Goal: Information Seeking & Learning: Learn about a topic

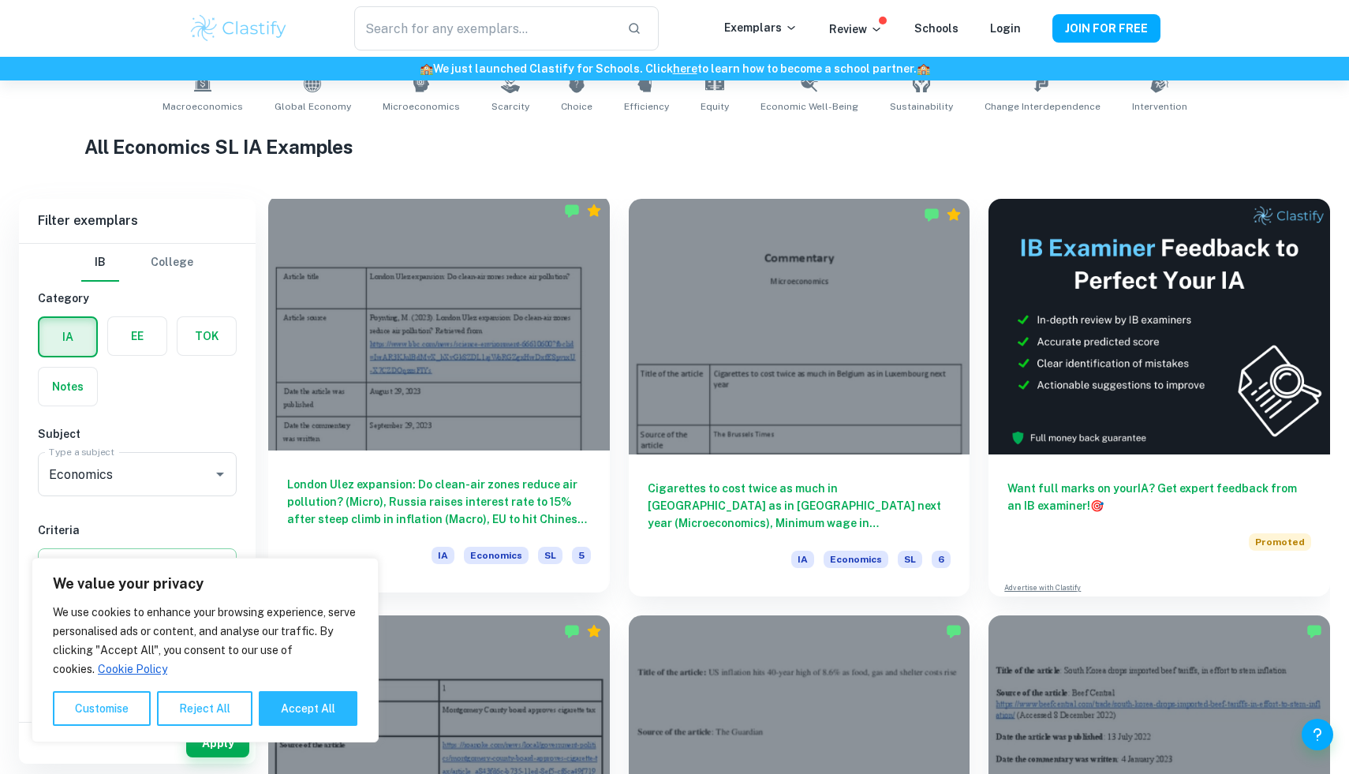
scroll to position [357, 0]
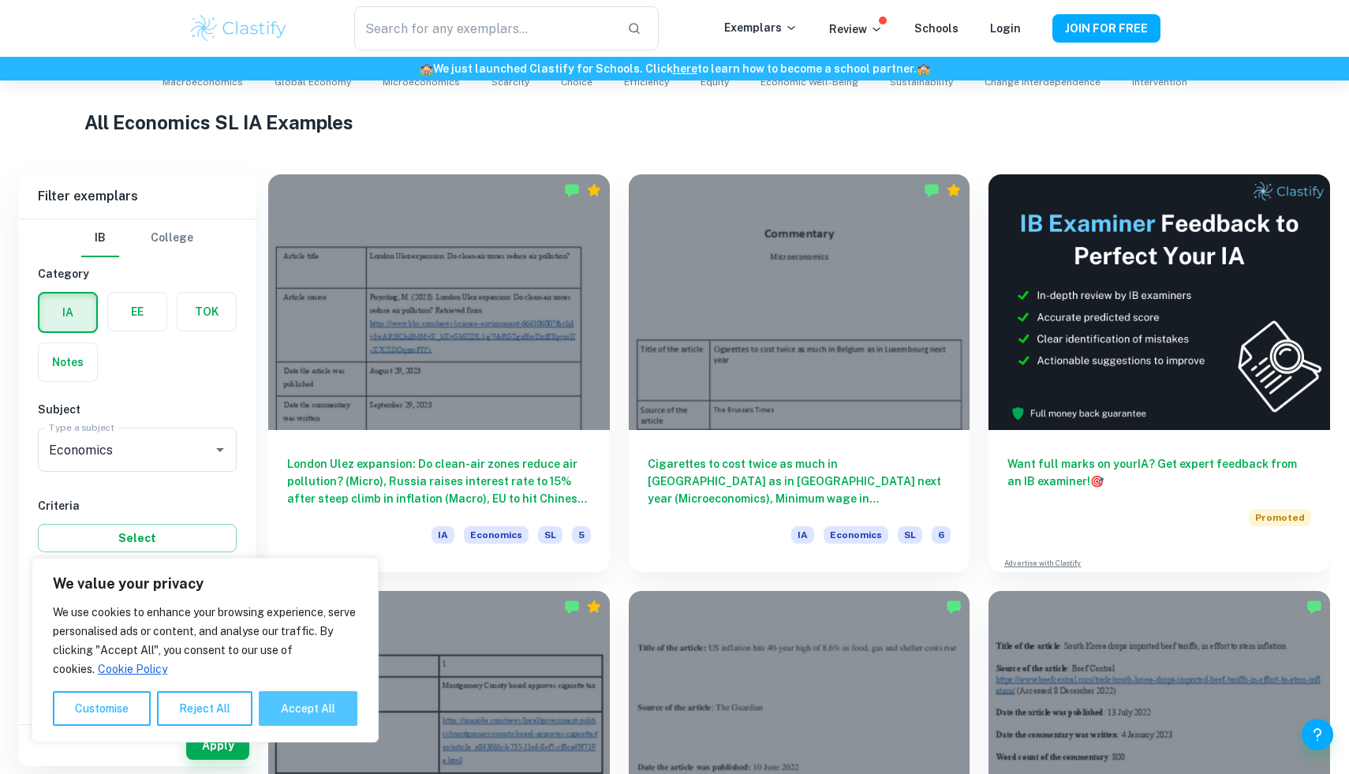
click at [315, 715] on button "Accept All" at bounding box center [308, 708] width 99 height 35
checkbox input "true"
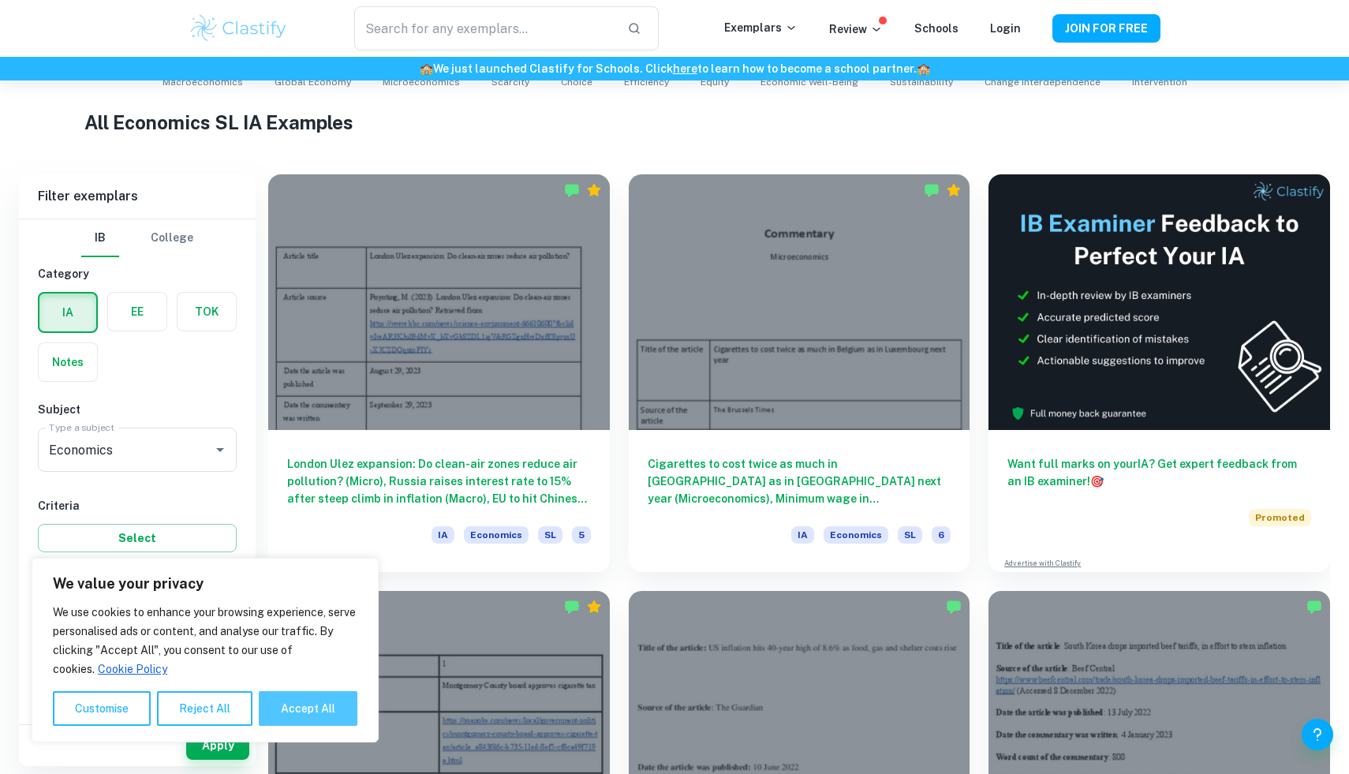
checkbox input "true"
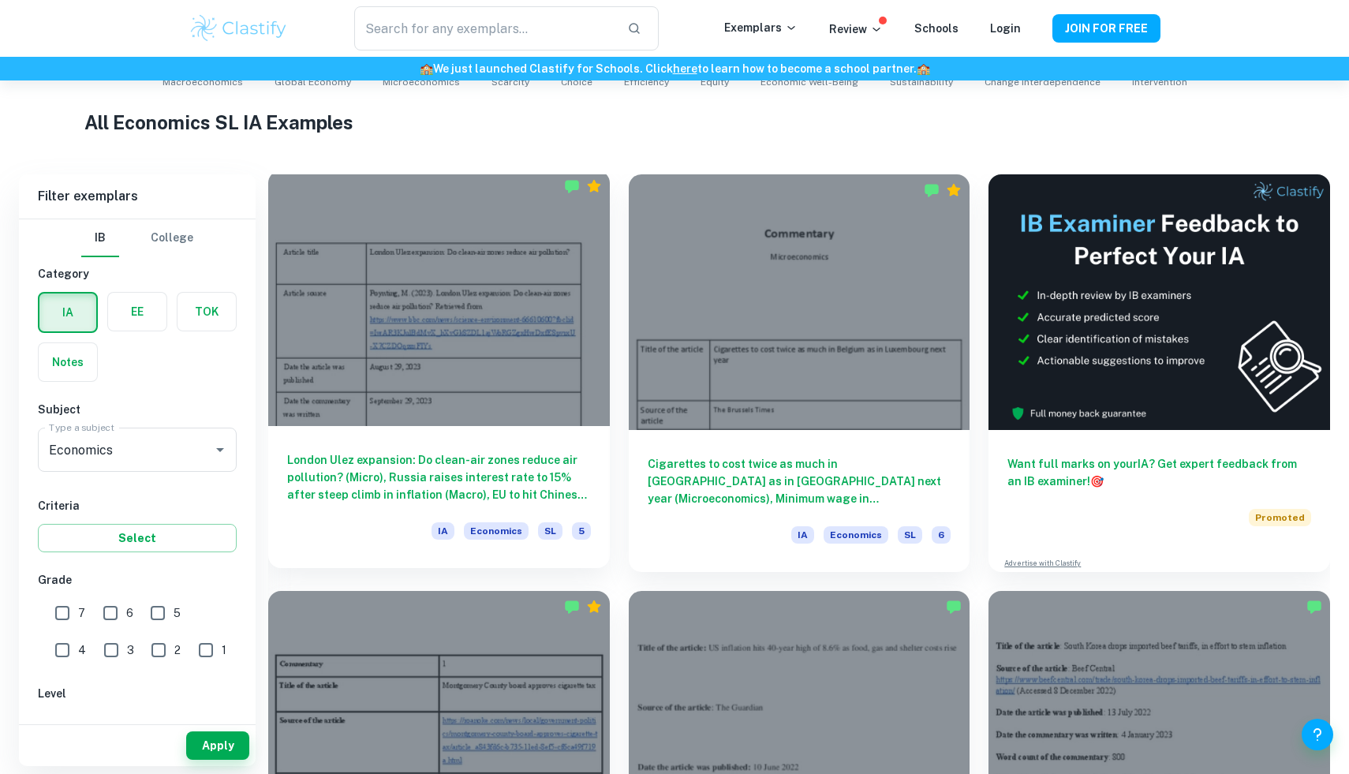
click at [494, 333] on div at bounding box center [439, 298] width 342 height 256
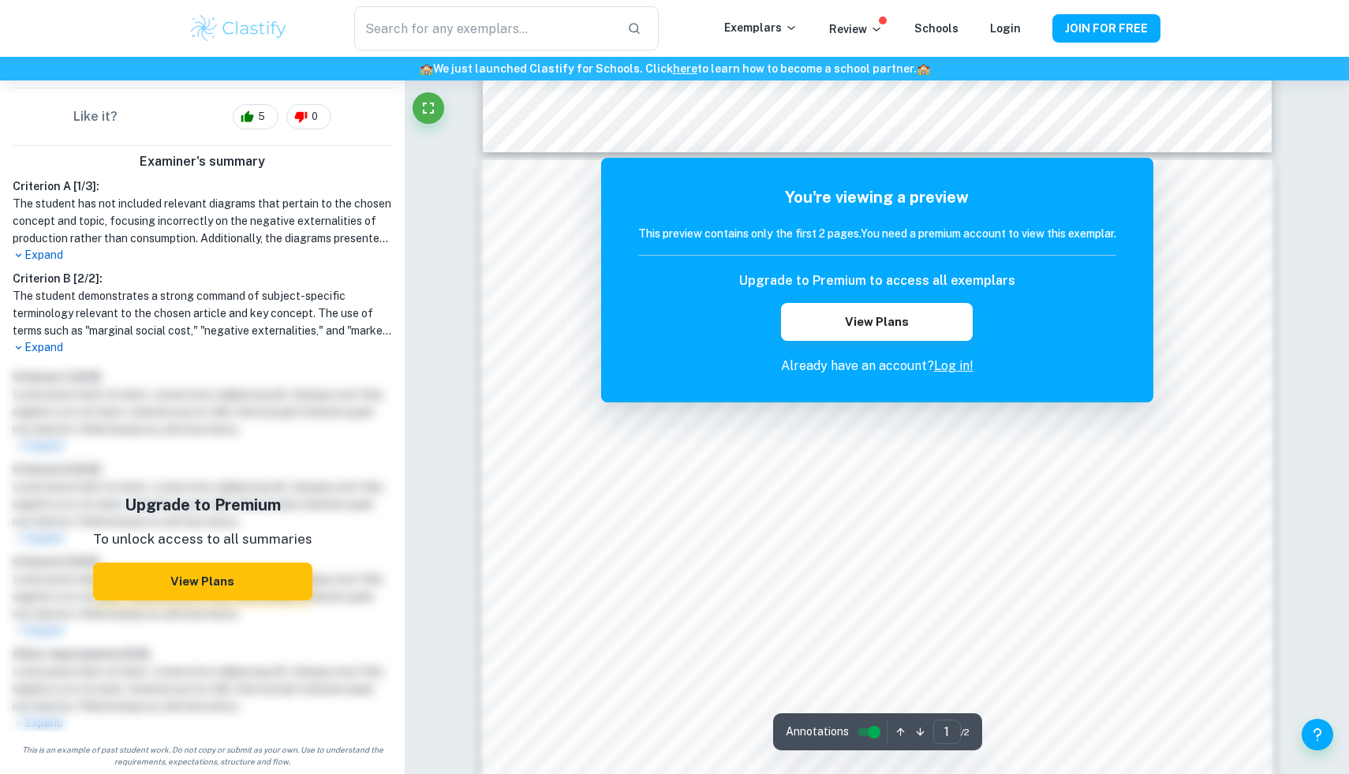
scroll to position [1399, 0]
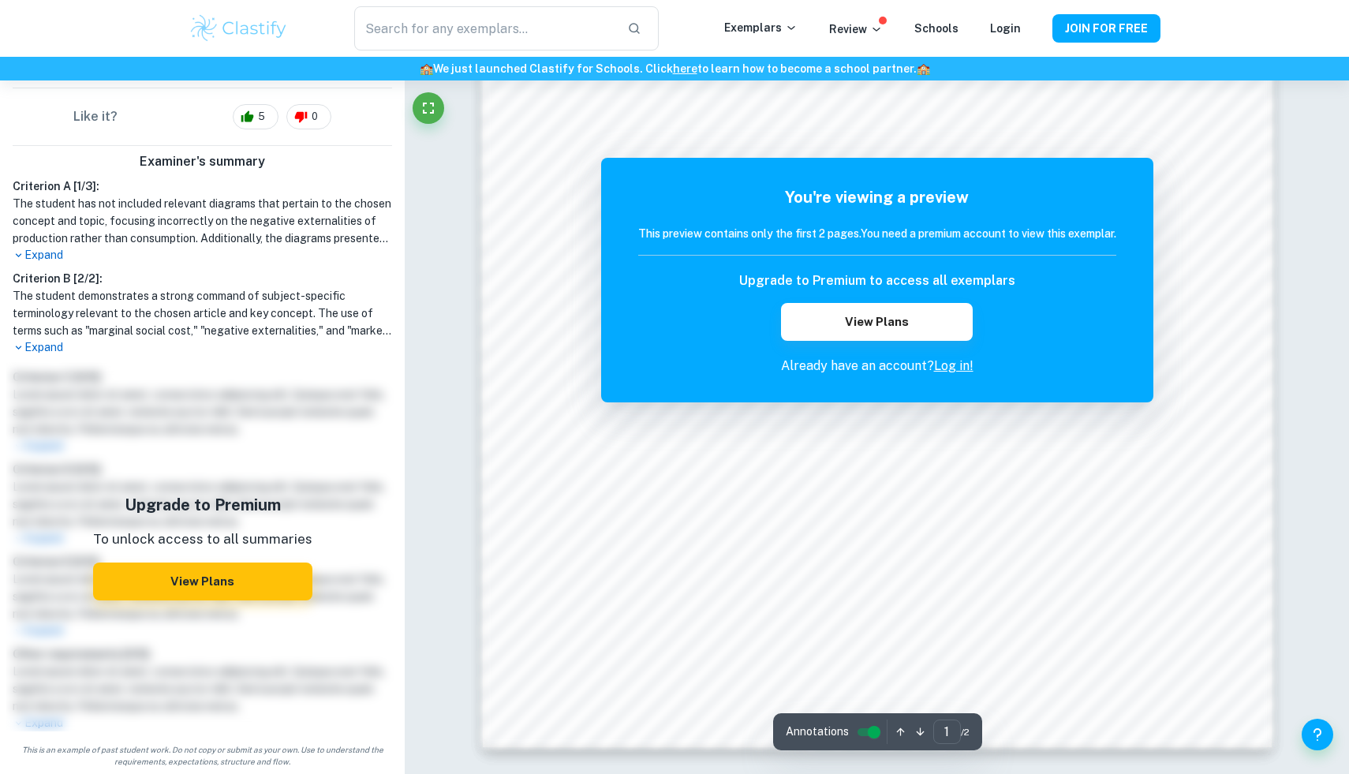
scroll to position [357, 0]
